Goal: Information Seeking & Learning: Learn about a topic

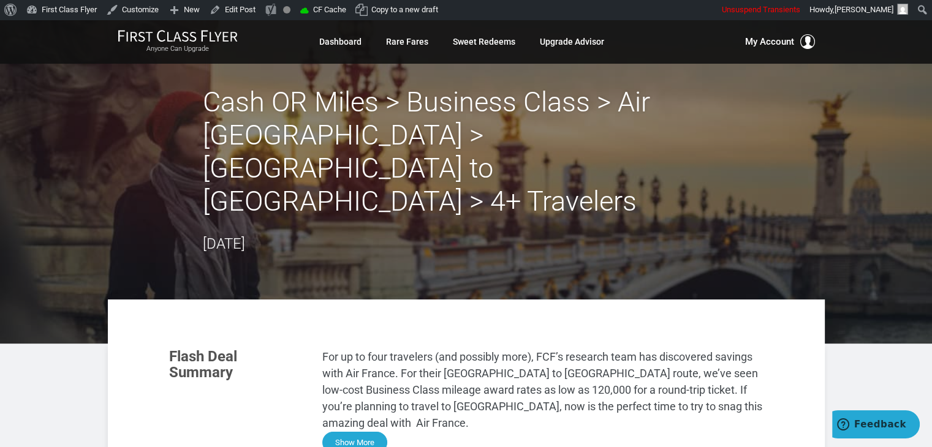
click at [353, 432] on button "Show More" at bounding box center [354, 442] width 65 height 21
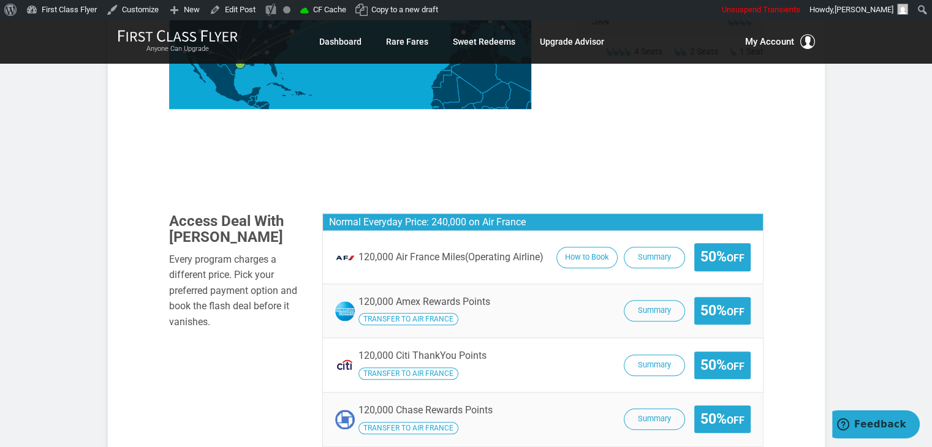
scroll to position [1290, 0]
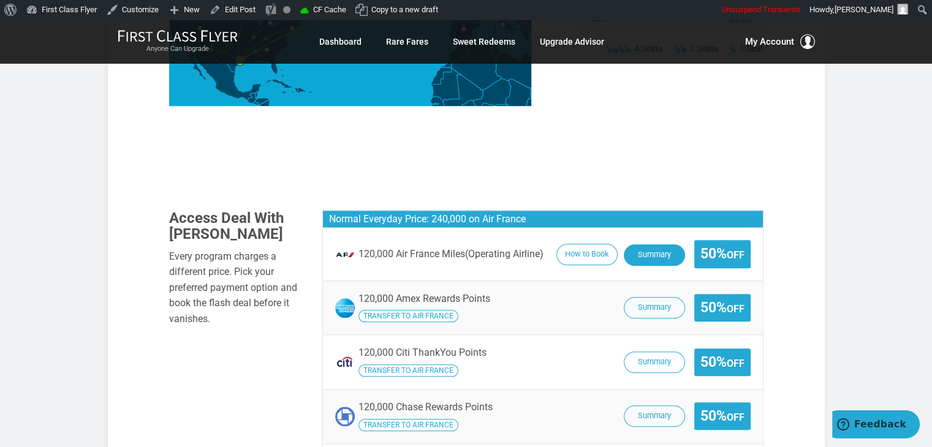
click at [634, 245] on button "Summary" at bounding box center [654, 255] width 61 height 21
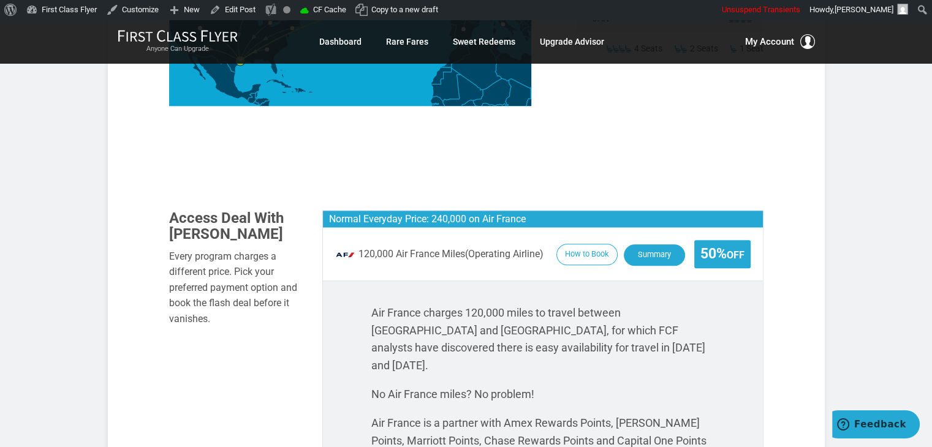
click at [650, 245] on button "Summary" at bounding box center [654, 255] width 61 height 21
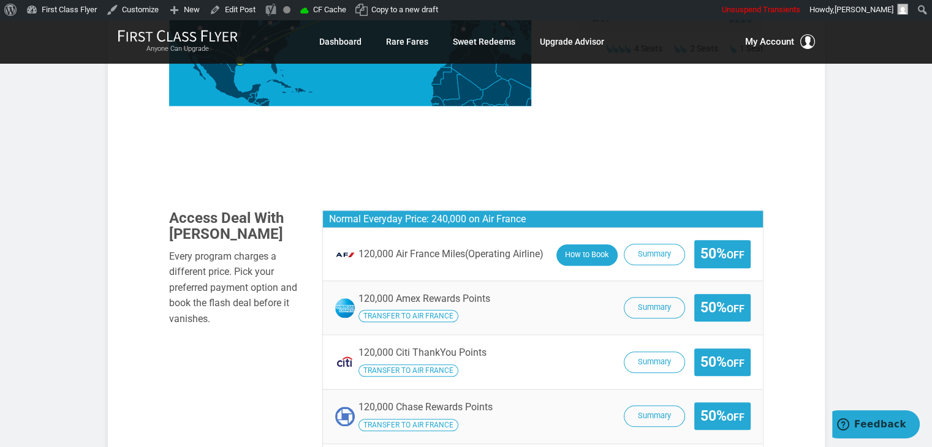
click at [576, 245] on button "How to Book" at bounding box center [586, 255] width 61 height 21
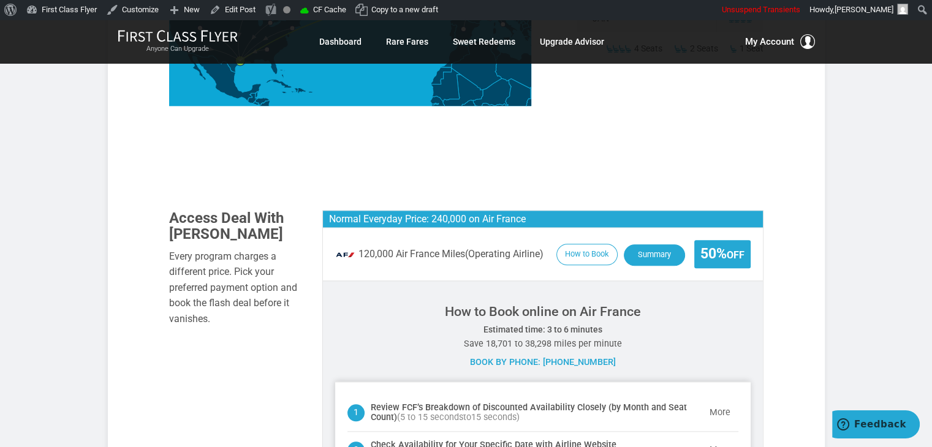
click at [640, 245] on button "Summary" at bounding box center [654, 255] width 61 height 21
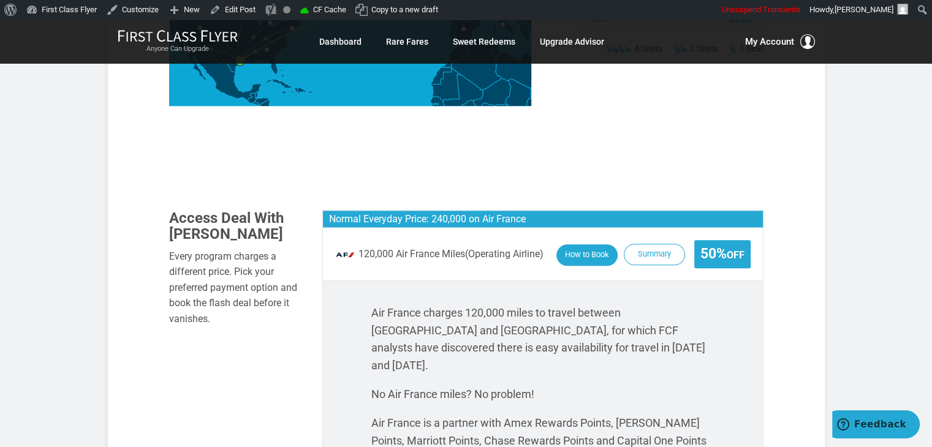
click at [572, 245] on button "How to Book" at bounding box center [586, 255] width 61 height 21
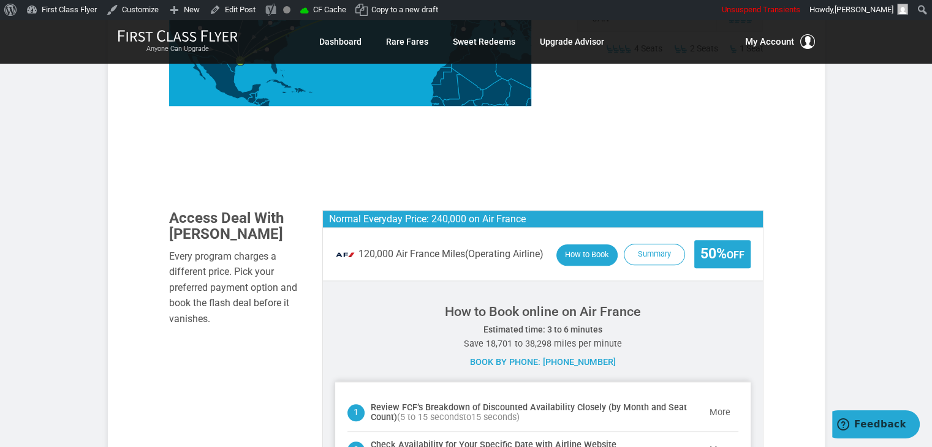
click at [572, 245] on button "How to Book" at bounding box center [586, 255] width 61 height 21
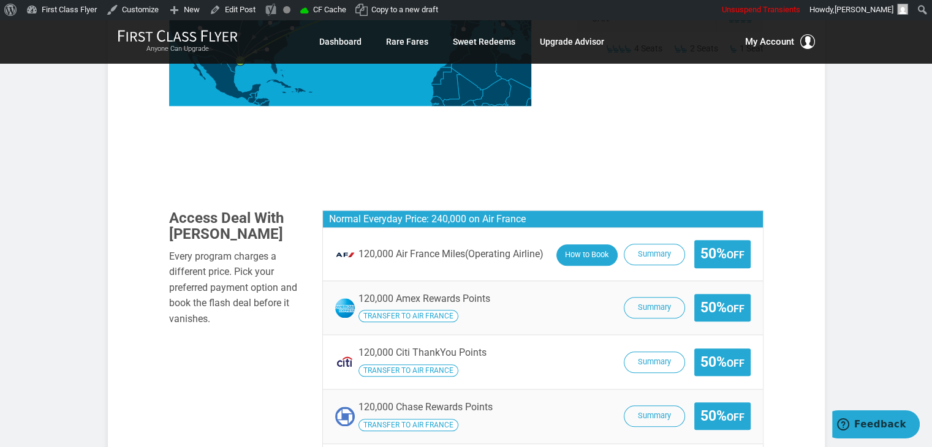
click at [572, 245] on button "How to Book" at bounding box center [586, 255] width 61 height 21
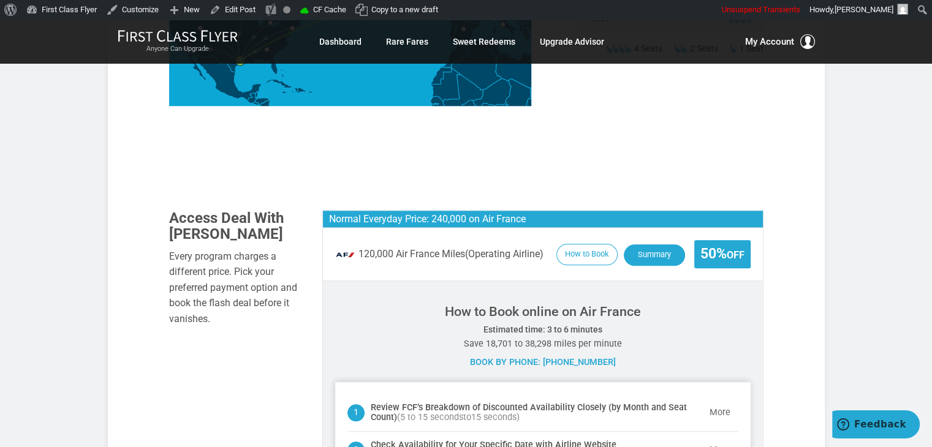
click at [648, 245] on button "Summary" at bounding box center [654, 255] width 61 height 21
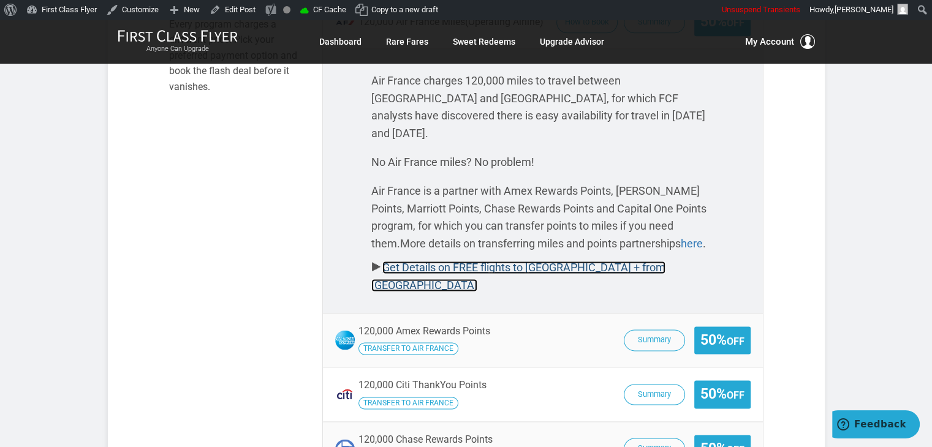
scroll to position [1527, 0]
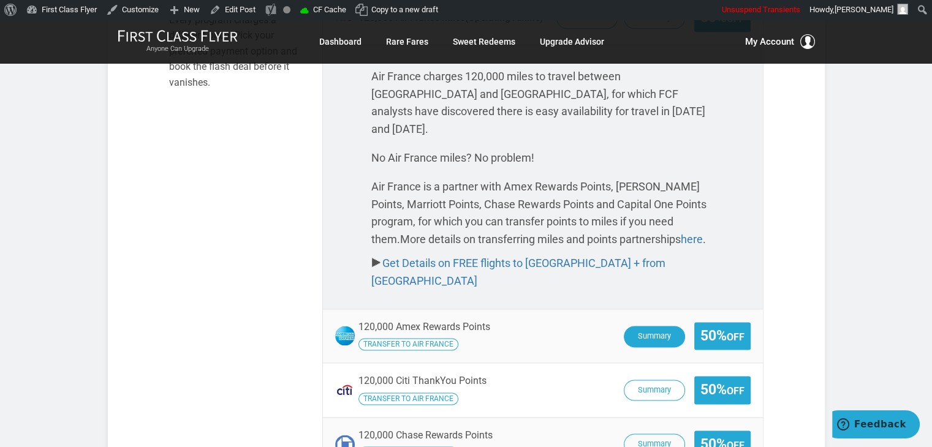
click at [637, 326] on button "Summary" at bounding box center [654, 336] width 61 height 21
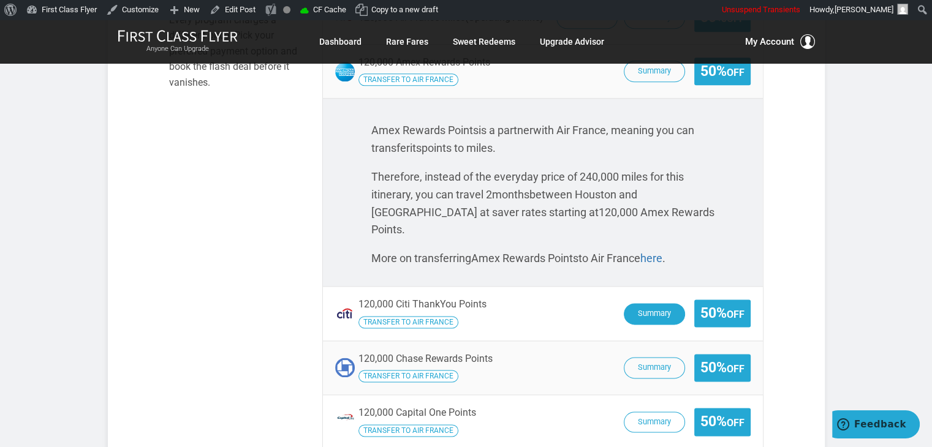
click at [632, 303] on button "Summary" at bounding box center [654, 313] width 61 height 21
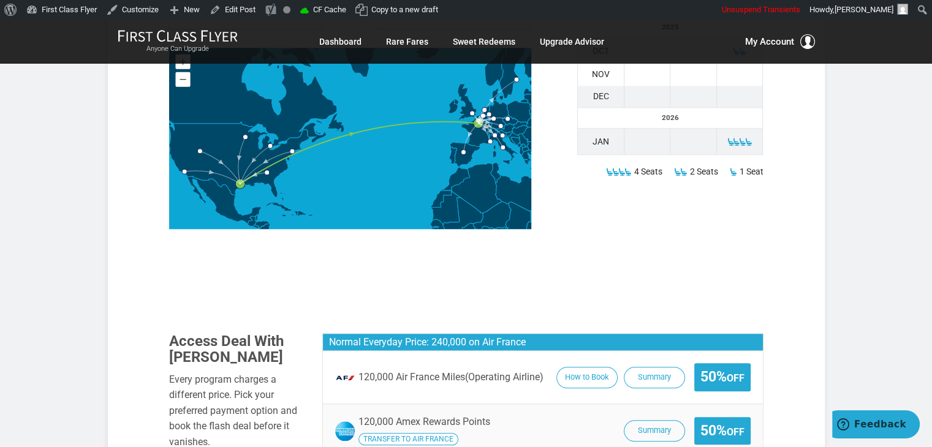
scroll to position [1219, 0]
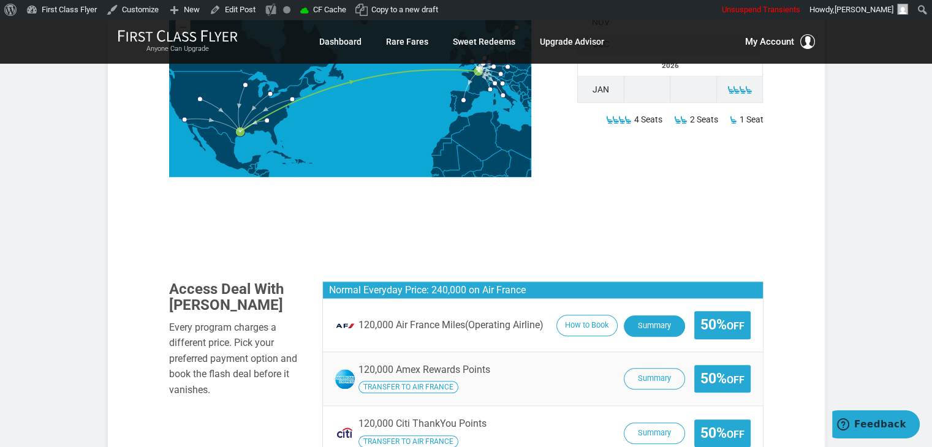
click at [648, 316] on button "Summary" at bounding box center [654, 326] width 61 height 21
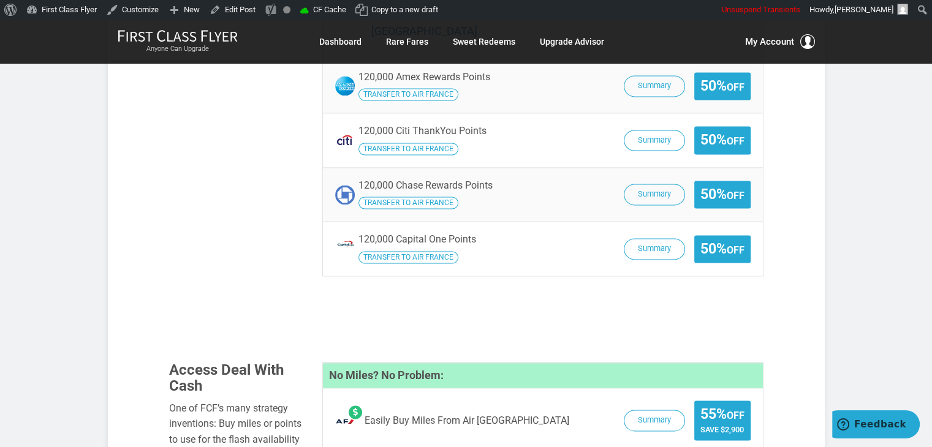
scroll to position [1760, 0]
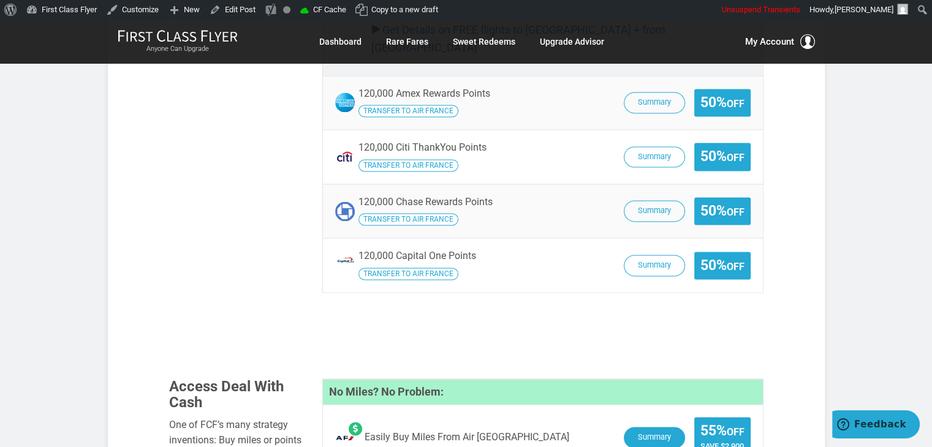
click at [655, 427] on button "Summary" at bounding box center [654, 437] width 61 height 21
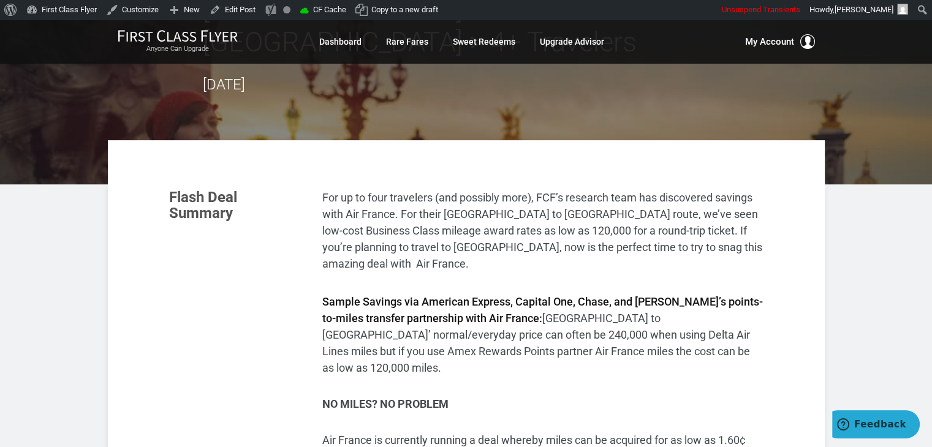
scroll to position [0, 0]
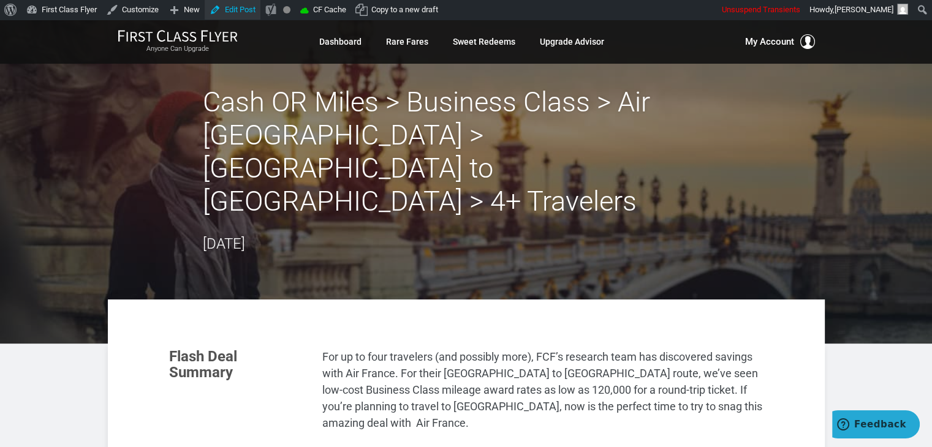
click at [253, 5] on link "Edit Post" at bounding box center [233, 10] width 56 height 20
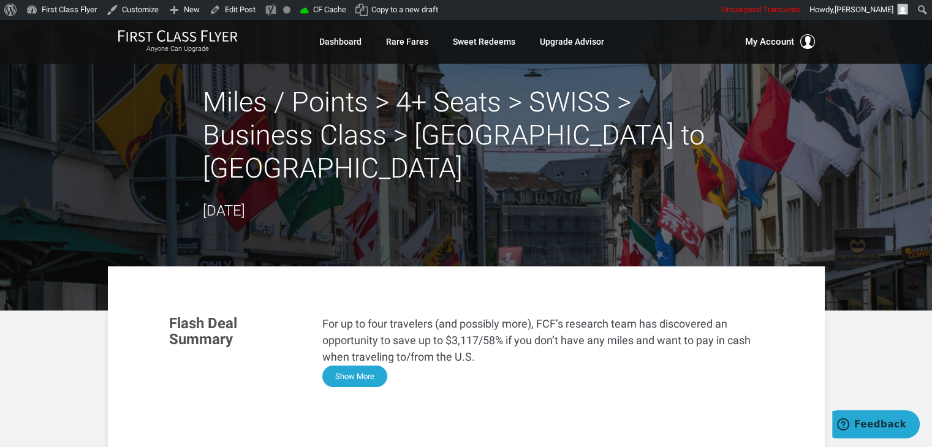
click at [374, 366] on button "Show More" at bounding box center [354, 376] width 65 height 21
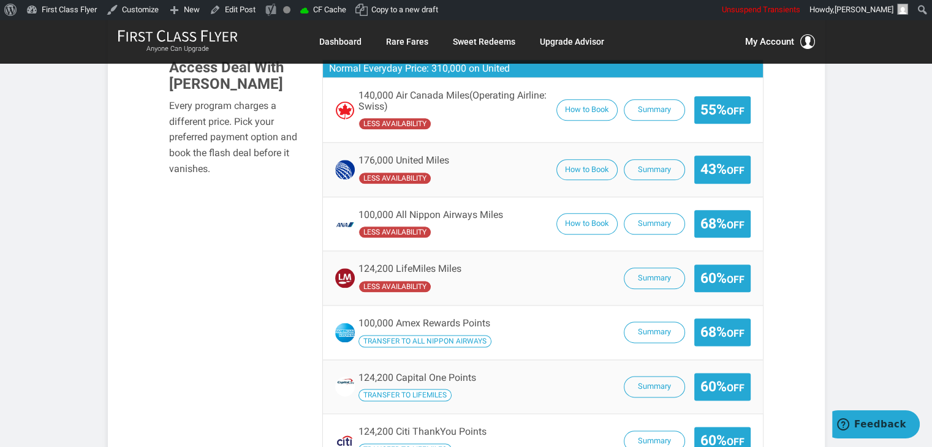
scroll to position [1411, 0]
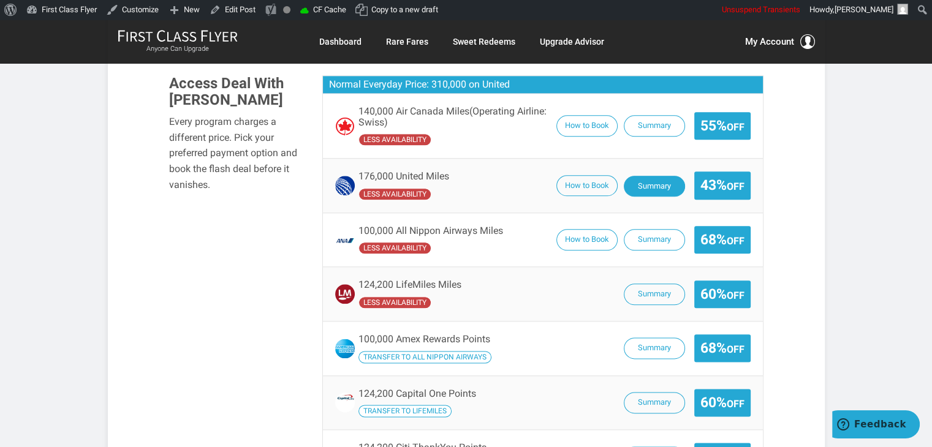
click at [645, 176] on button "Summary" at bounding box center [654, 186] width 61 height 21
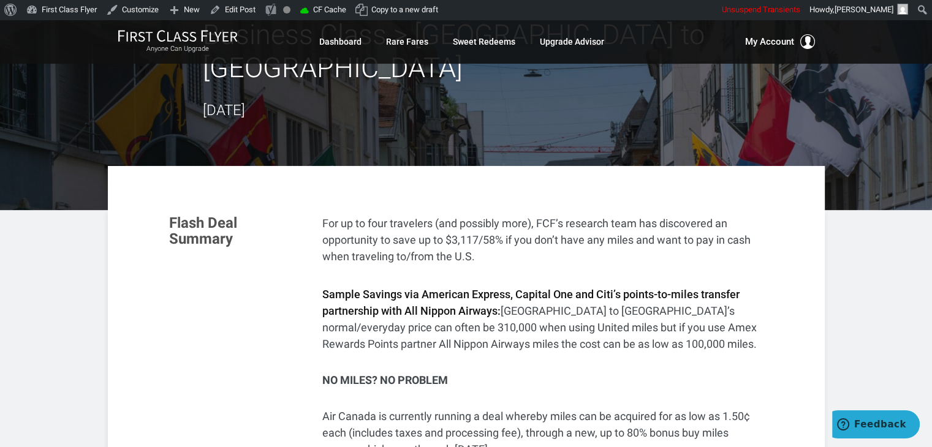
scroll to position [0, 0]
